Goal: Task Accomplishment & Management: Complete application form

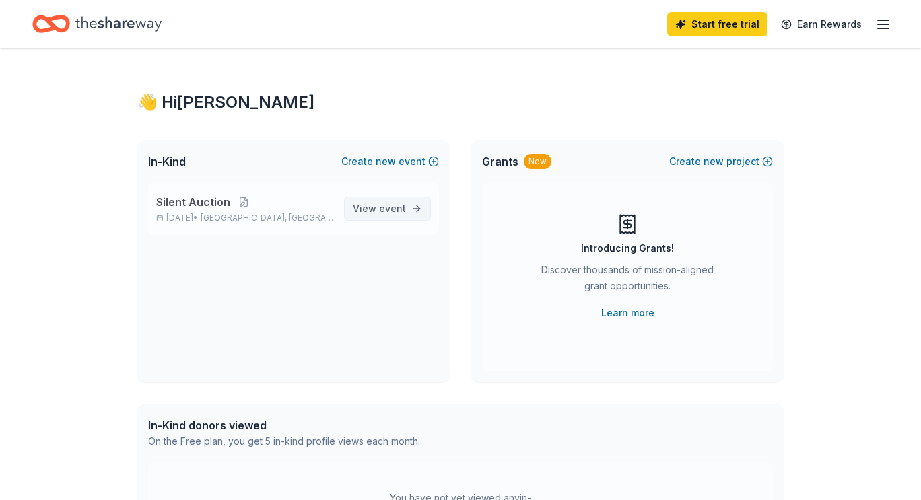
click at [411, 213] on link "View event" at bounding box center [387, 209] width 87 height 24
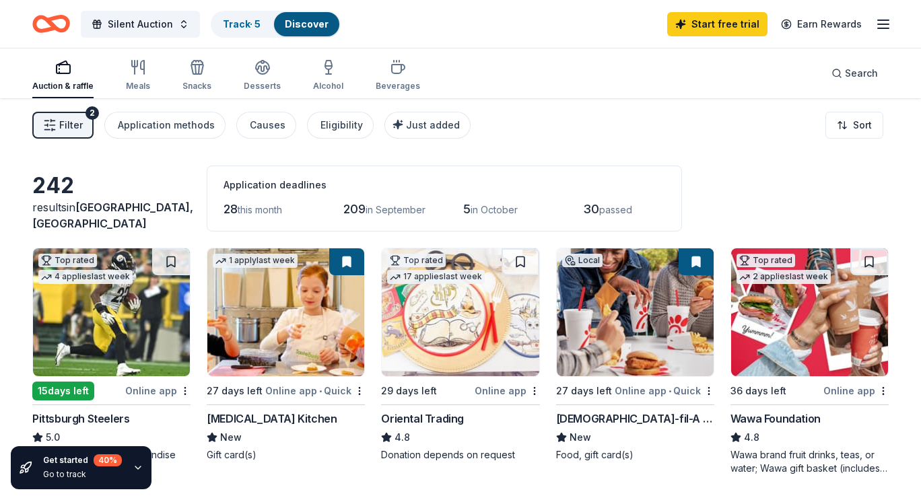
click at [629, 414] on div "[DEMOGRAPHIC_DATA]-fil-A (State College)" at bounding box center [635, 419] width 158 height 16
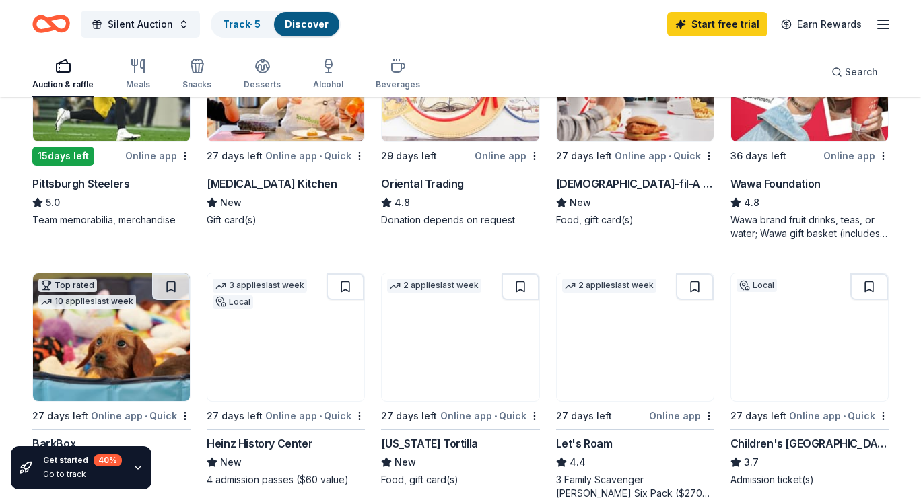
scroll to position [233, 0]
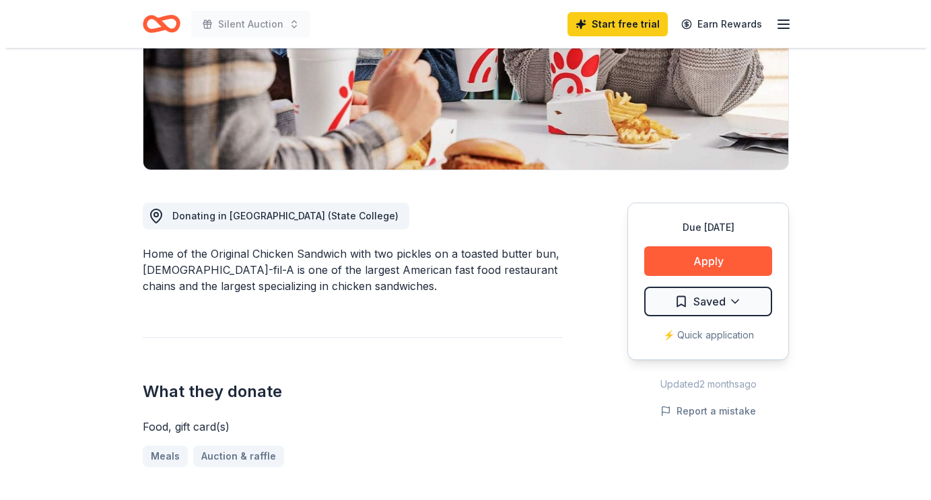
scroll to position [243, 0]
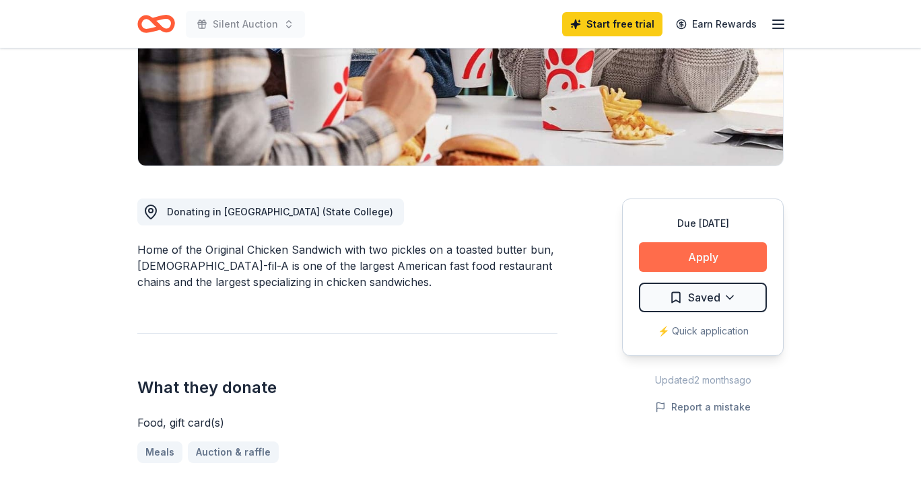
click at [744, 254] on button "Apply" at bounding box center [703, 257] width 128 height 30
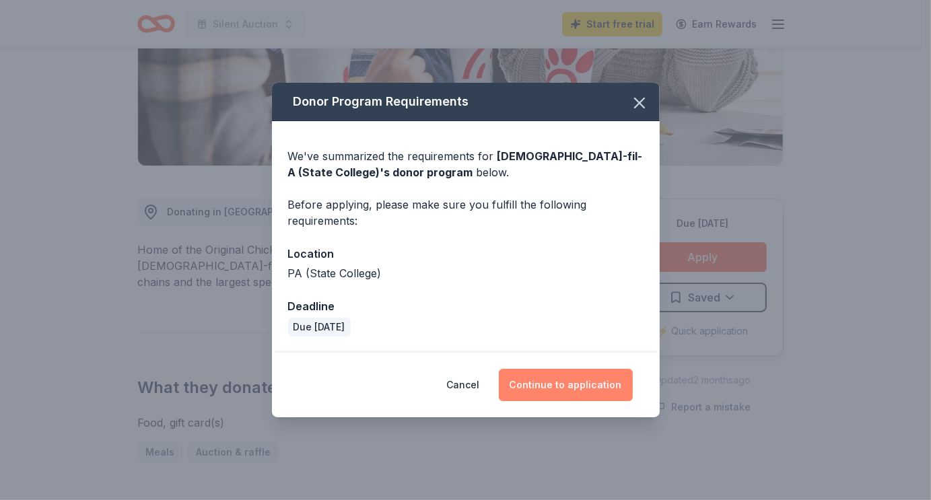
click at [551, 386] on button "Continue to application" at bounding box center [566, 385] width 134 height 32
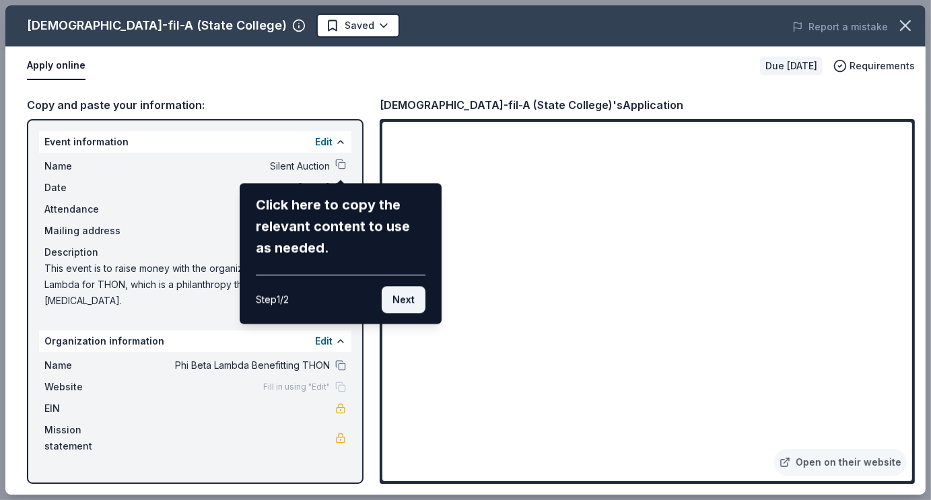
click at [404, 295] on button "Next" at bounding box center [404, 299] width 44 height 27
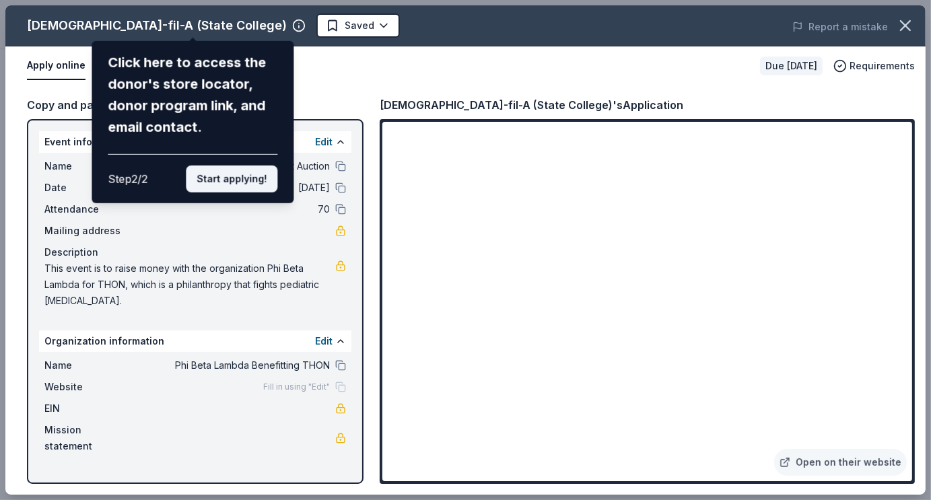
click at [240, 181] on button "Start applying!" at bounding box center [232, 179] width 92 height 27
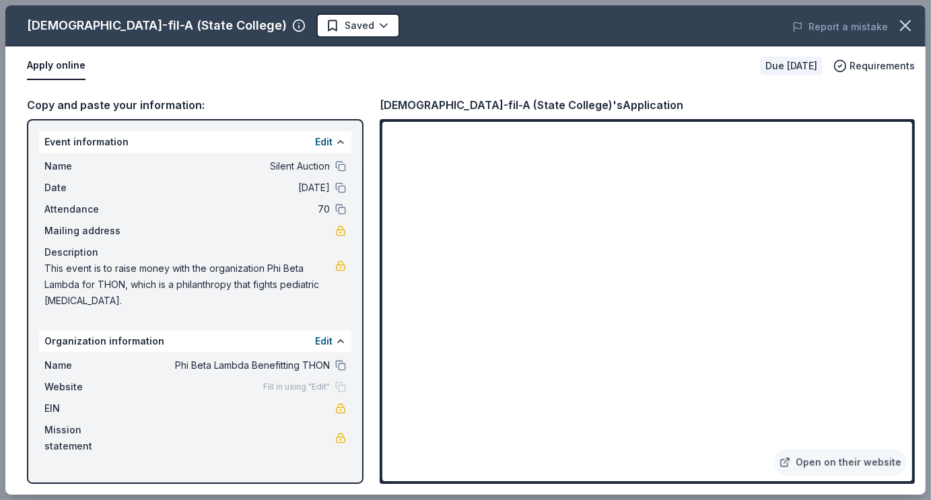
click at [191, 25] on div "[DEMOGRAPHIC_DATA]-fil-A (State College) Saved Report a mistake Apply online Du…" at bounding box center [465, 249] width 920 height 489
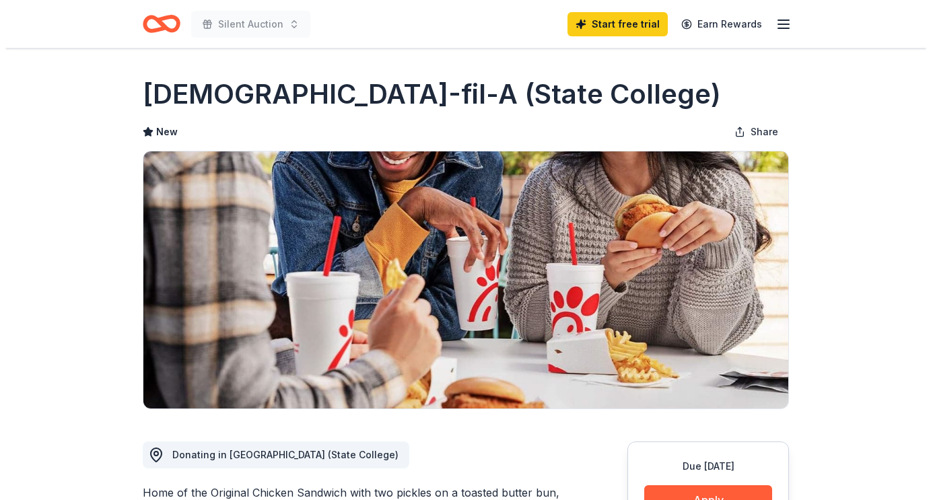
scroll to position [243, 0]
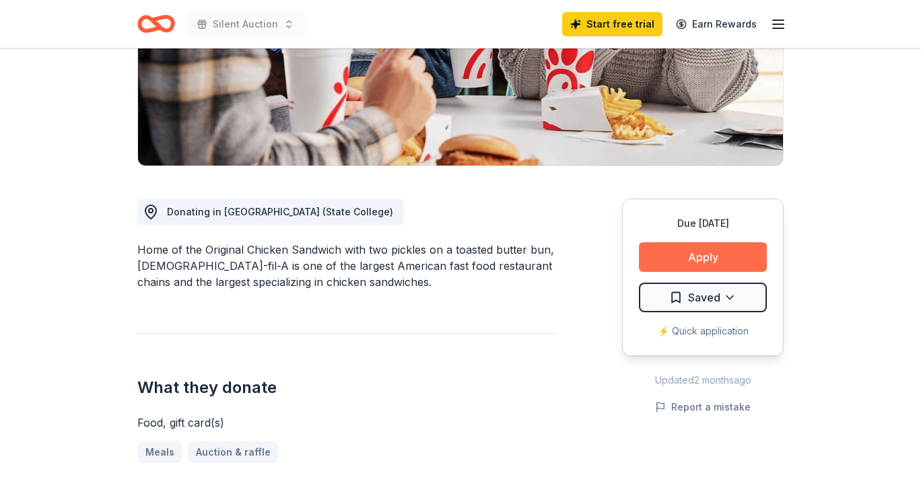
click at [698, 254] on button "Apply" at bounding box center [703, 257] width 128 height 30
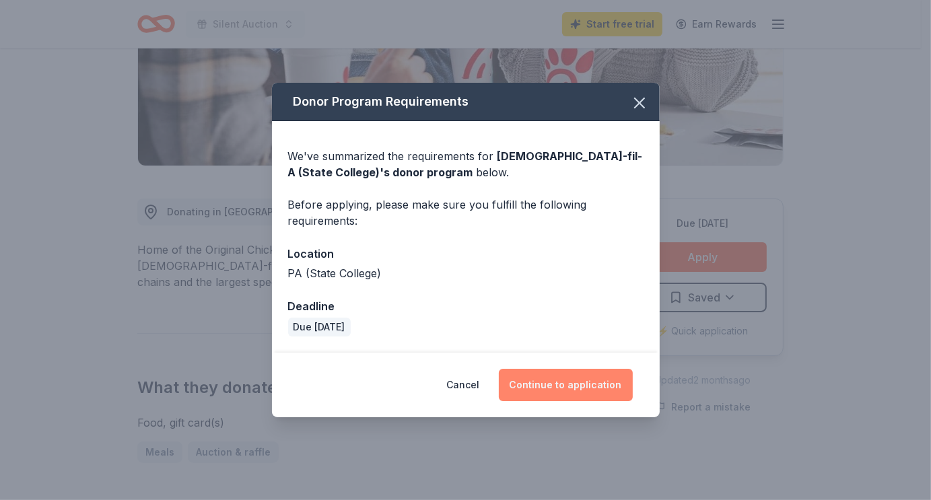
click at [566, 386] on button "Continue to application" at bounding box center [566, 385] width 134 height 32
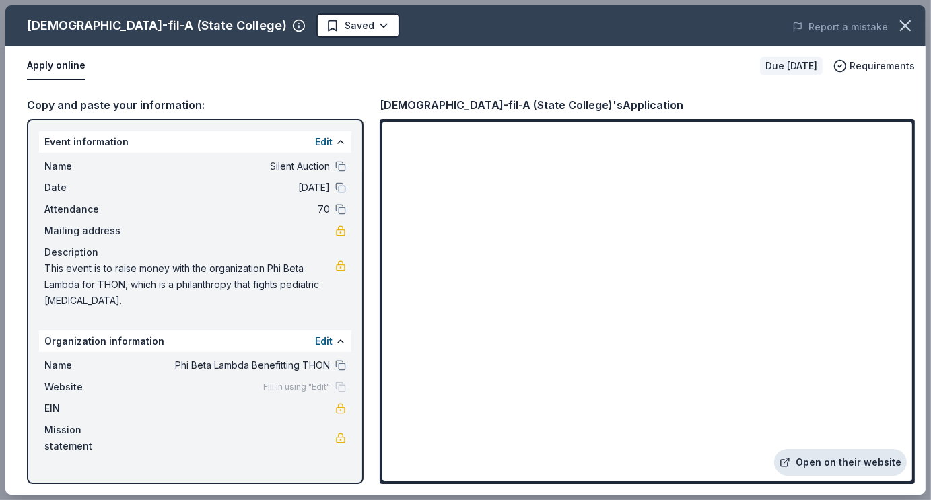
click at [838, 469] on link "Open on their website" at bounding box center [840, 462] width 133 height 27
